Goal: Task Accomplishment & Management: Manage account settings

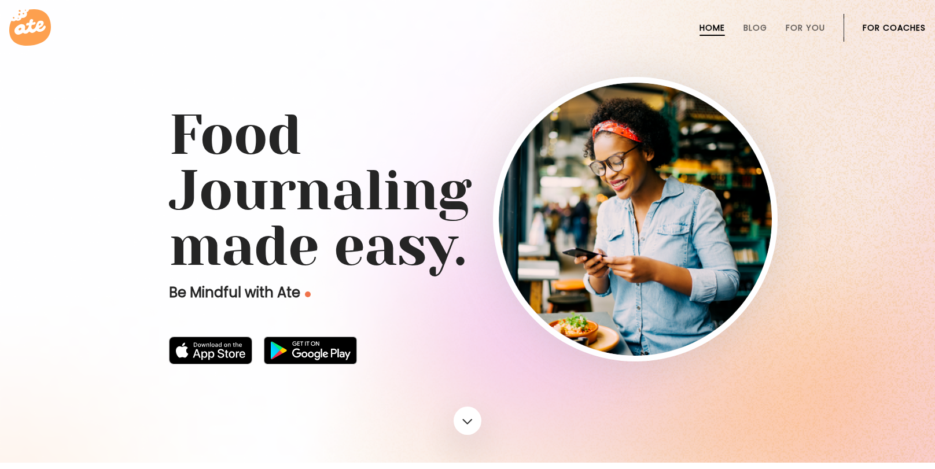
click at [890, 23] on link "For Coaches" at bounding box center [893, 27] width 63 height 9
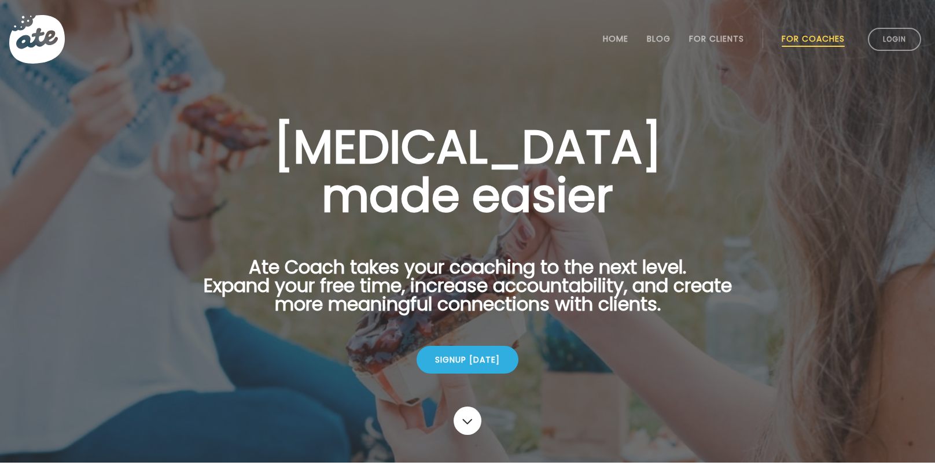
click at [873, 50] on li "Login" at bounding box center [894, 39] width 62 height 51
click at [883, 46] on link "Login" at bounding box center [894, 39] width 53 height 23
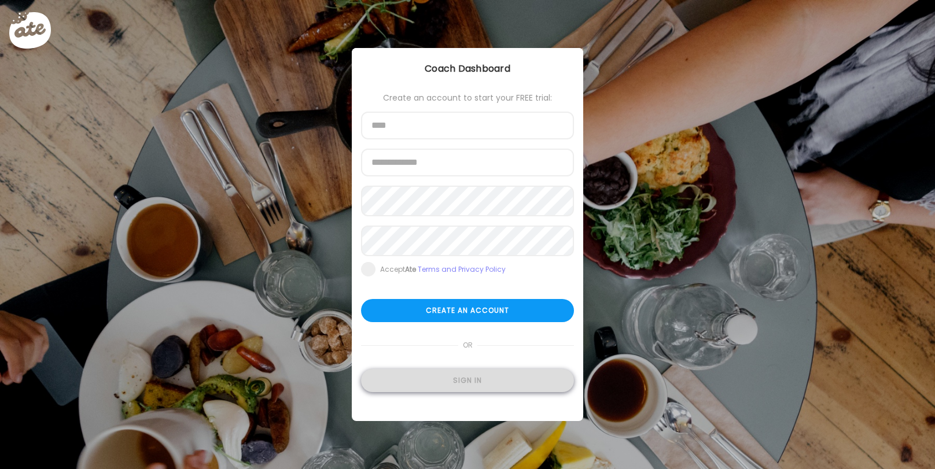
click at [482, 388] on div "Sign in" at bounding box center [467, 380] width 213 height 23
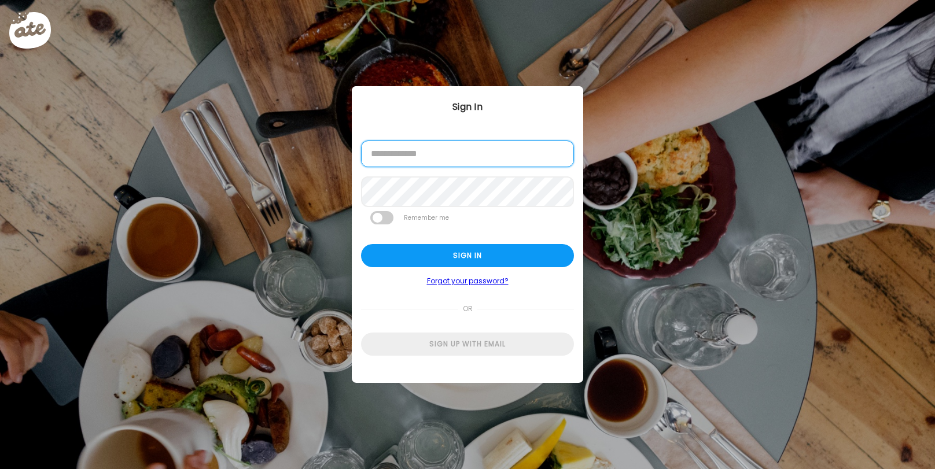
type input "**********"
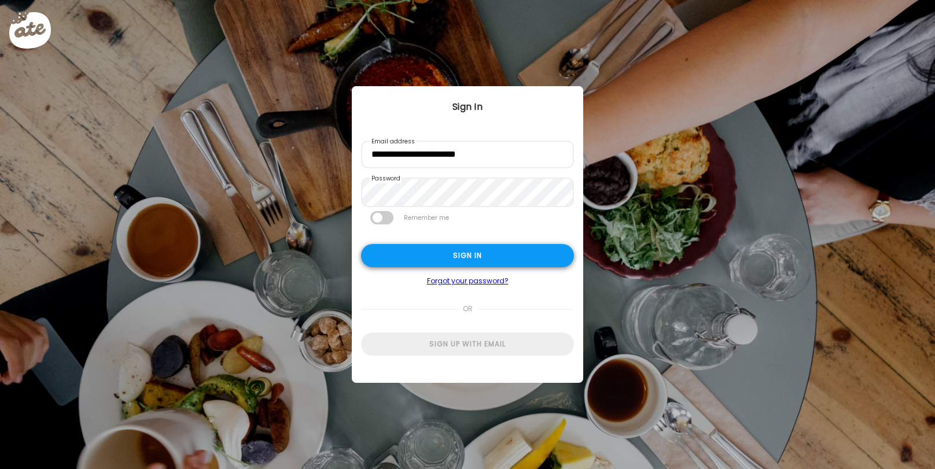
click at [470, 265] on div "Sign in" at bounding box center [467, 255] width 213 height 23
type input "**********"
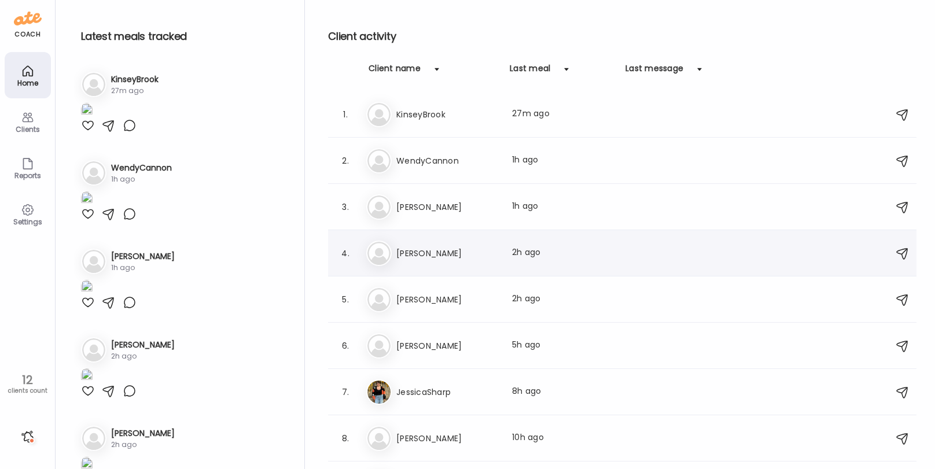
click at [595, 251] on div "Last meal: 2h ago" at bounding box center [563, 253] width 102 height 14
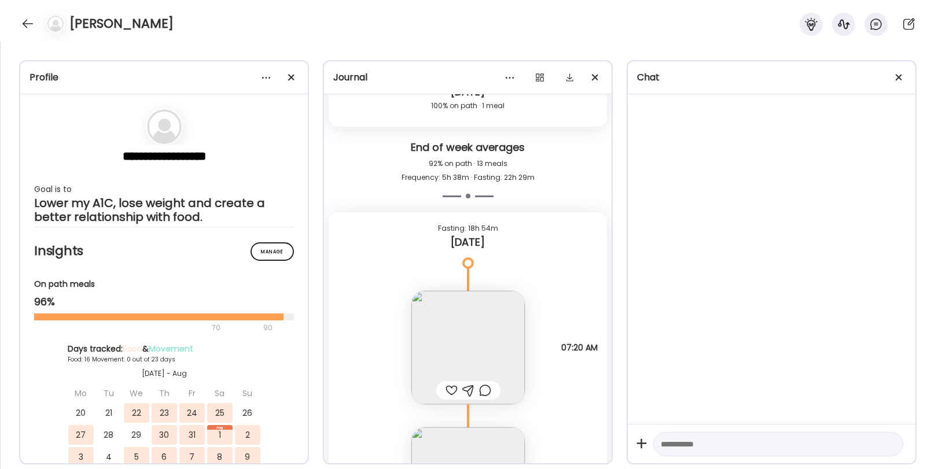
scroll to position [12013, 0]
click at [450, 389] on div at bounding box center [451, 391] width 12 height 14
click at [484, 395] on div at bounding box center [485, 391] width 12 height 14
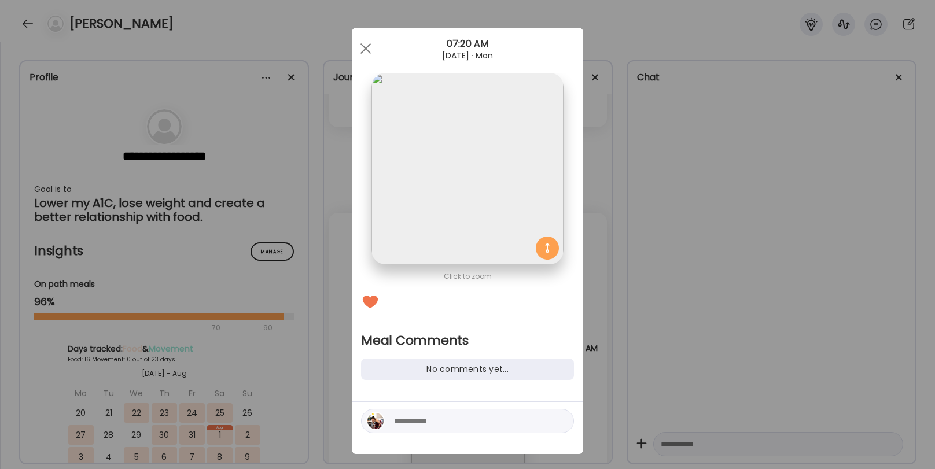
click at [444, 415] on textarea at bounding box center [472, 421] width 156 height 14
type textarea "**********"
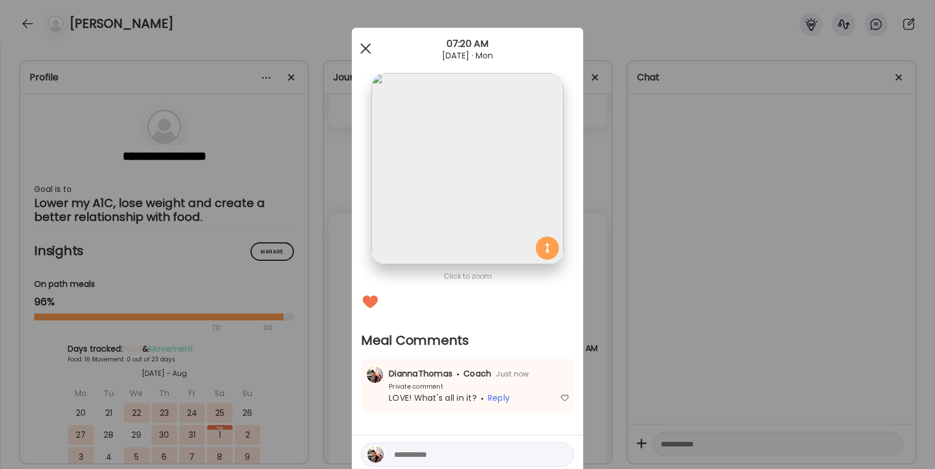
click at [367, 49] on div at bounding box center [365, 48] width 23 height 23
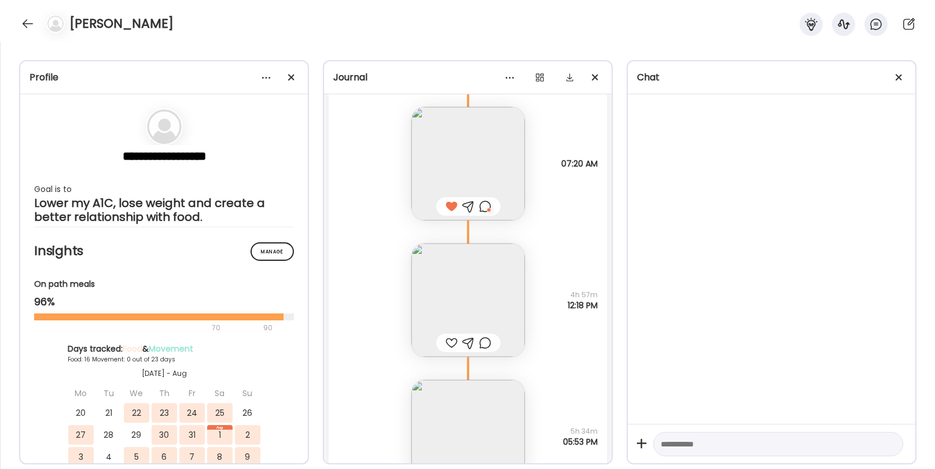
scroll to position [12210, 0]
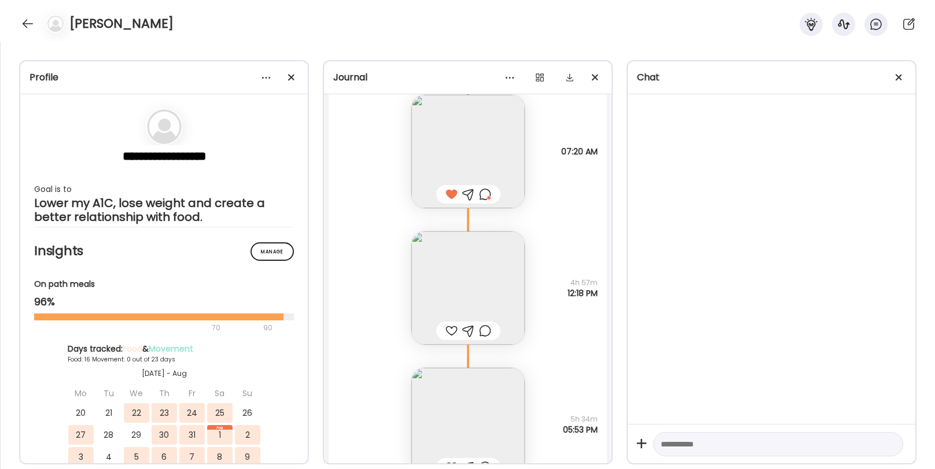
click at [455, 328] on div at bounding box center [451, 331] width 12 height 14
click at [465, 282] on img at bounding box center [467, 287] width 113 height 113
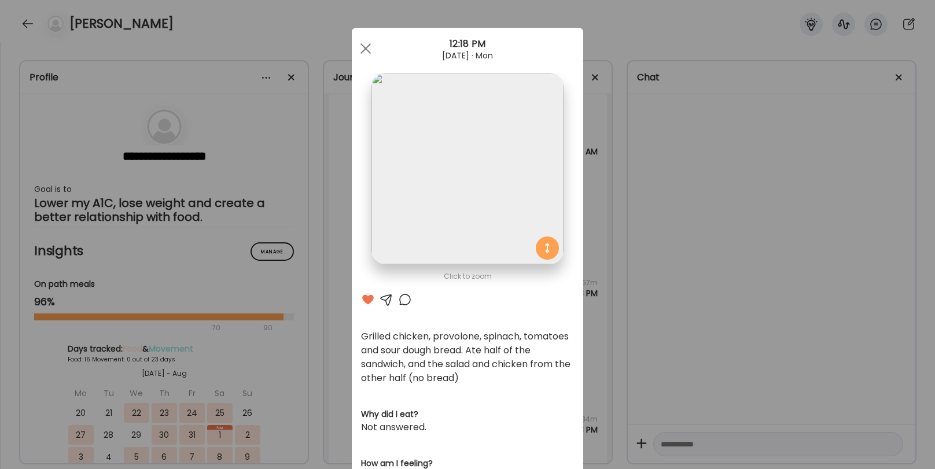
click at [404, 302] on div at bounding box center [405, 300] width 14 height 14
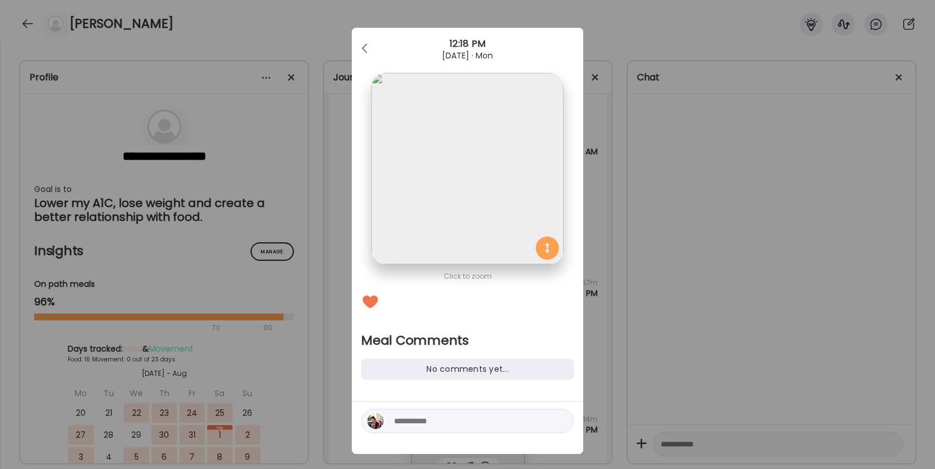
click at [433, 425] on textarea at bounding box center [472, 421] width 156 height 14
type textarea "****"
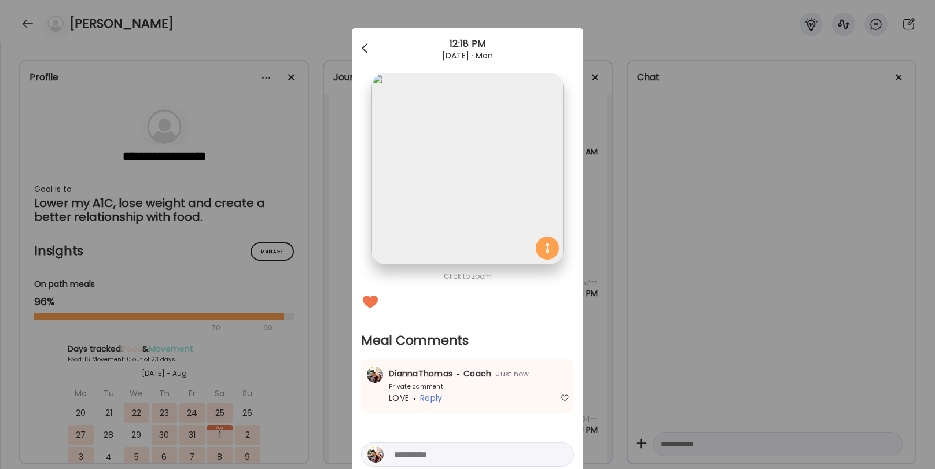
click at [369, 50] on div at bounding box center [365, 48] width 23 height 23
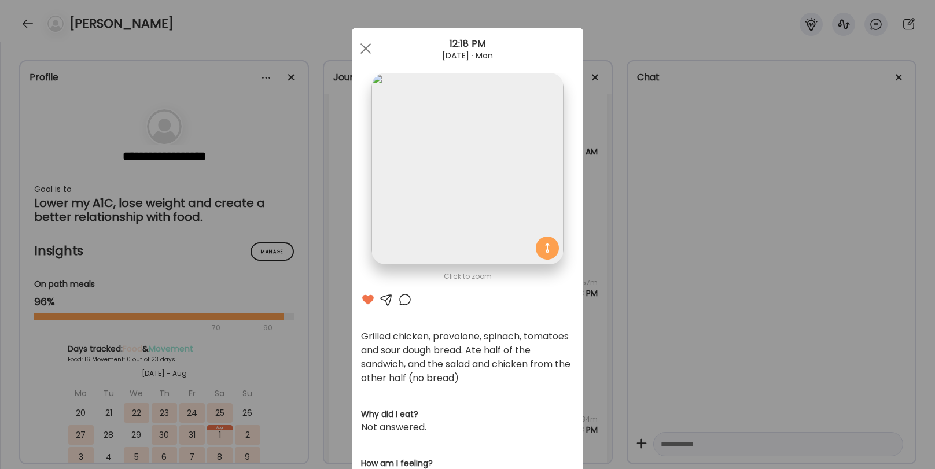
click at [369, 50] on div at bounding box center [365, 48] width 23 height 23
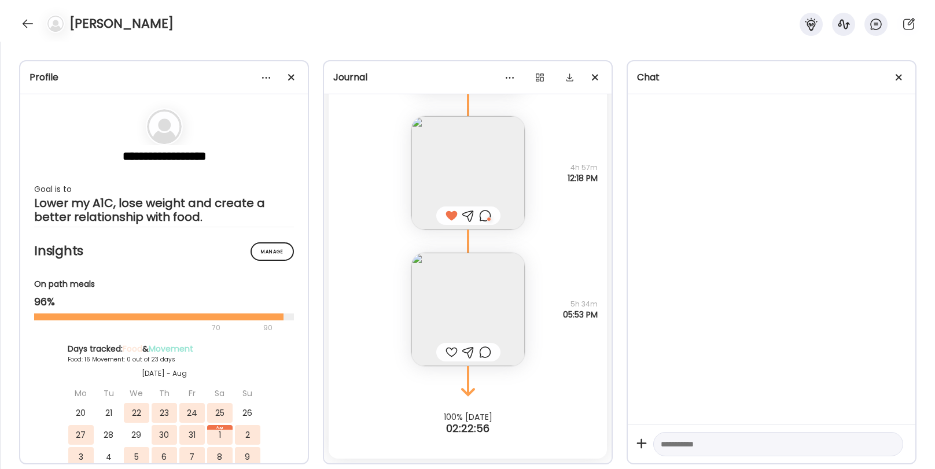
scroll to position [12325, 0]
click at [467, 302] on img at bounding box center [467, 309] width 113 height 113
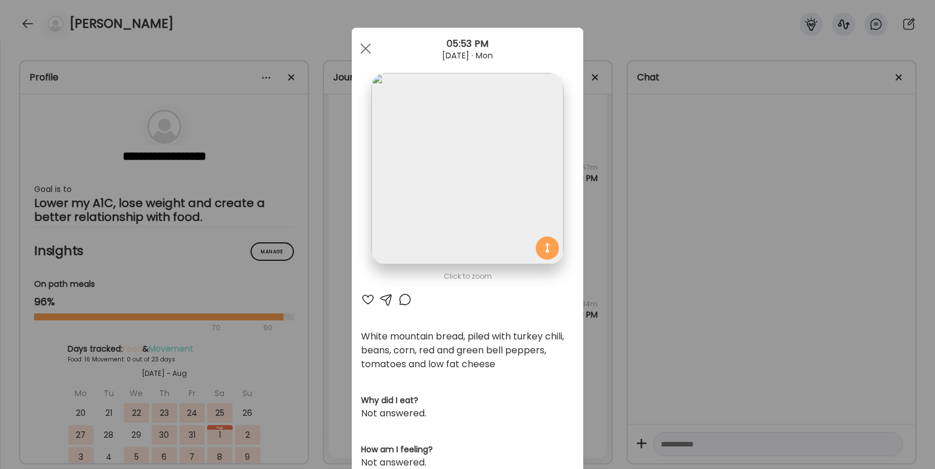
click at [366, 303] on div at bounding box center [368, 300] width 14 height 14
click at [406, 297] on div at bounding box center [405, 300] width 14 height 14
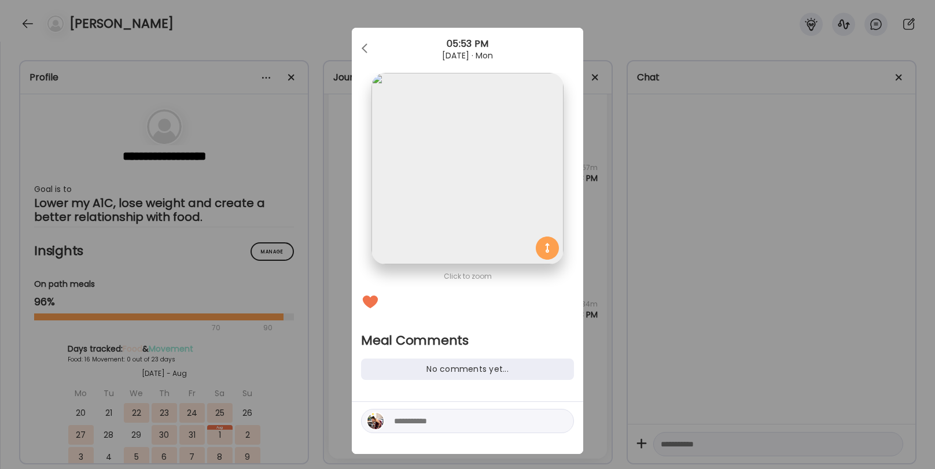
click at [436, 429] on div at bounding box center [467, 421] width 213 height 24
click at [436, 425] on textarea at bounding box center [472, 421] width 156 height 14
type textarea "**********"
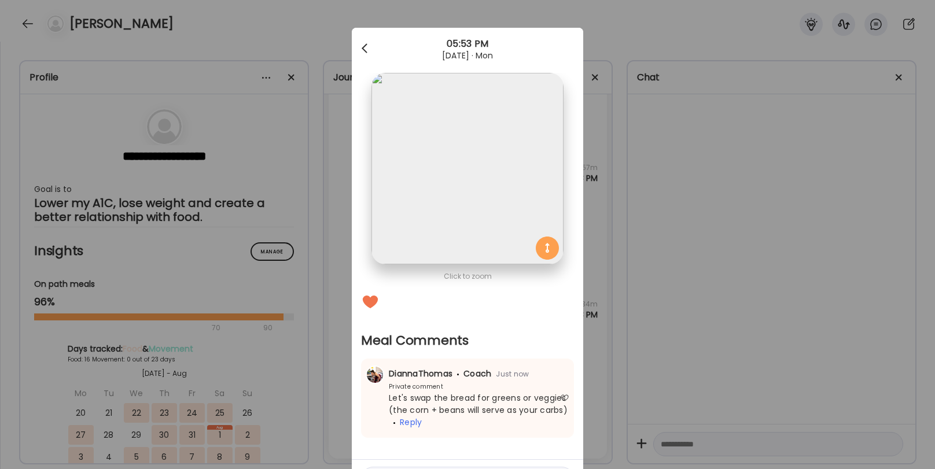
click at [371, 47] on div at bounding box center [365, 48] width 23 height 23
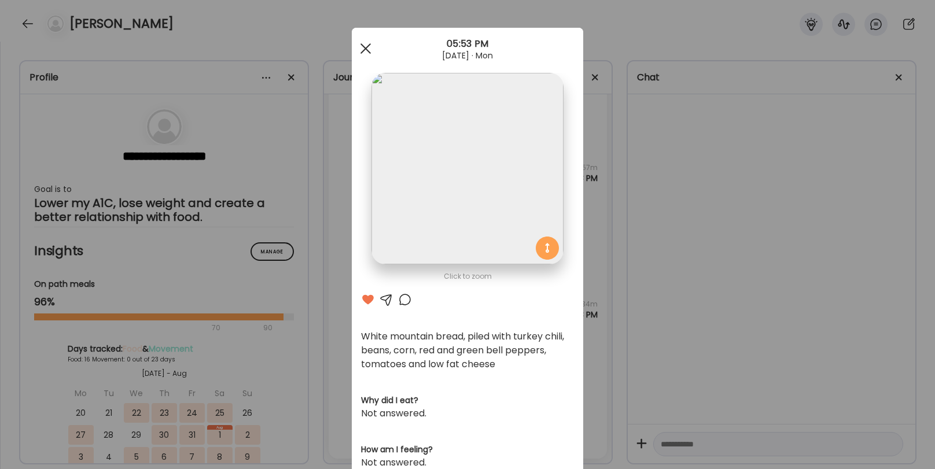
click at [370, 47] on div at bounding box center [365, 48] width 23 height 23
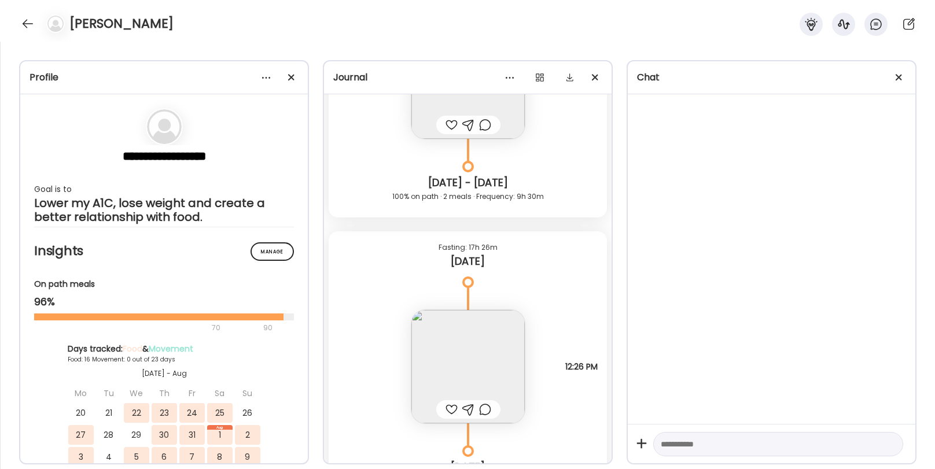
scroll to position [11677, 0]
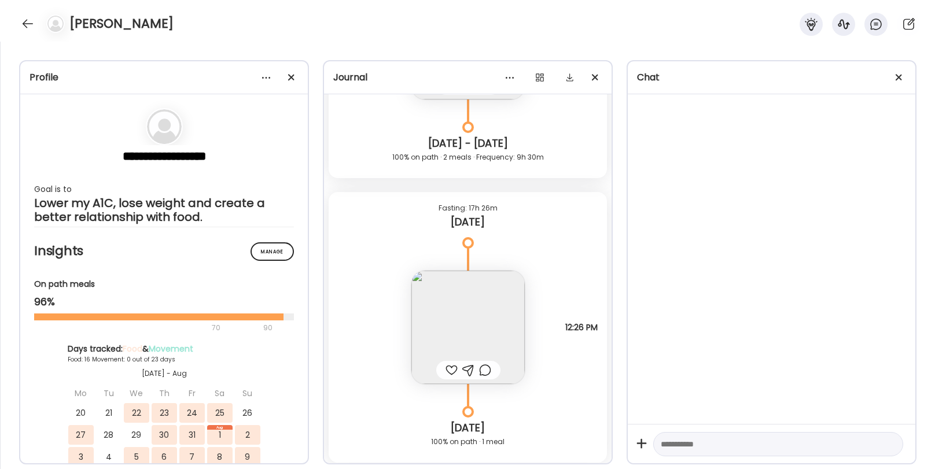
click at [454, 370] on div at bounding box center [451, 370] width 12 height 14
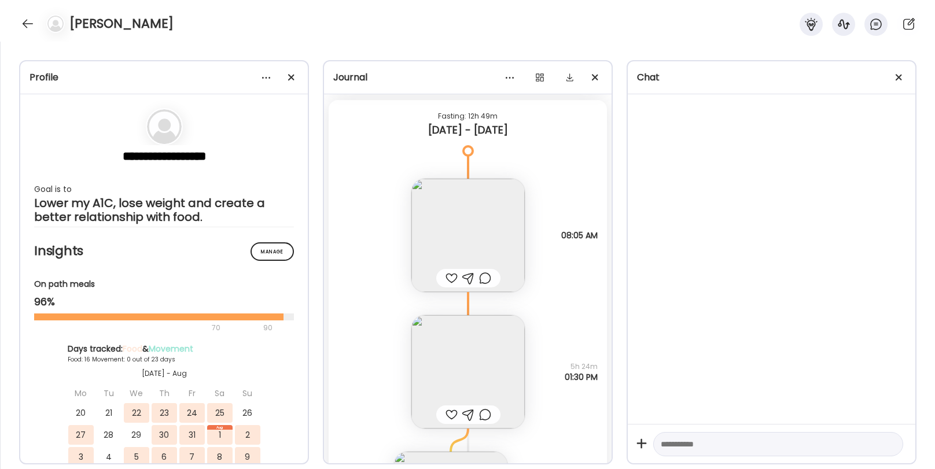
scroll to position [10789, 0]
click at [449, 277] on div at bounding box center [451, 279] width 12 height 14
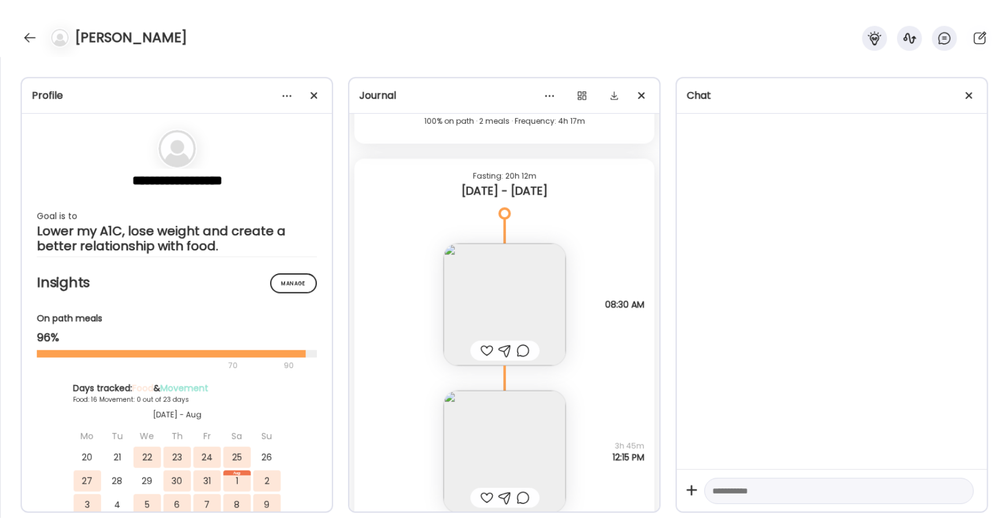
scroll to position [10055, 0]
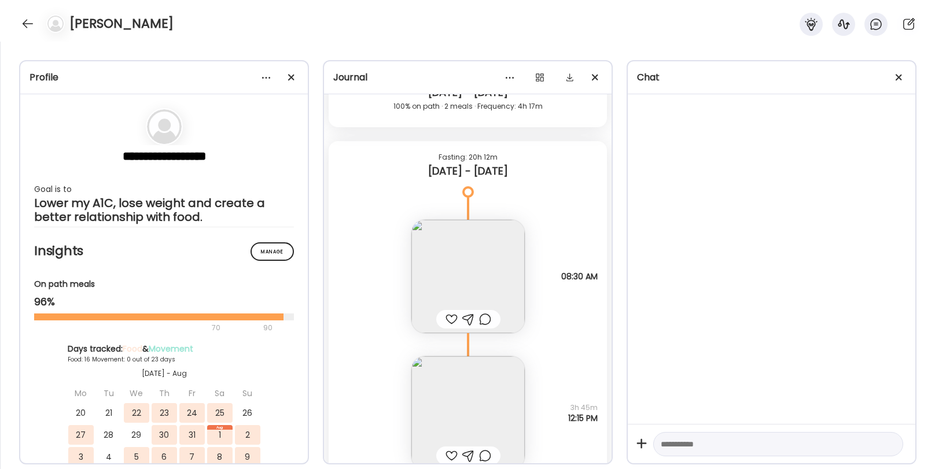
click at [455, 316] on div at bounding box center [451, 319] width 12 height 14
